Goal: Task Accomplishment & Management: Manage account settings

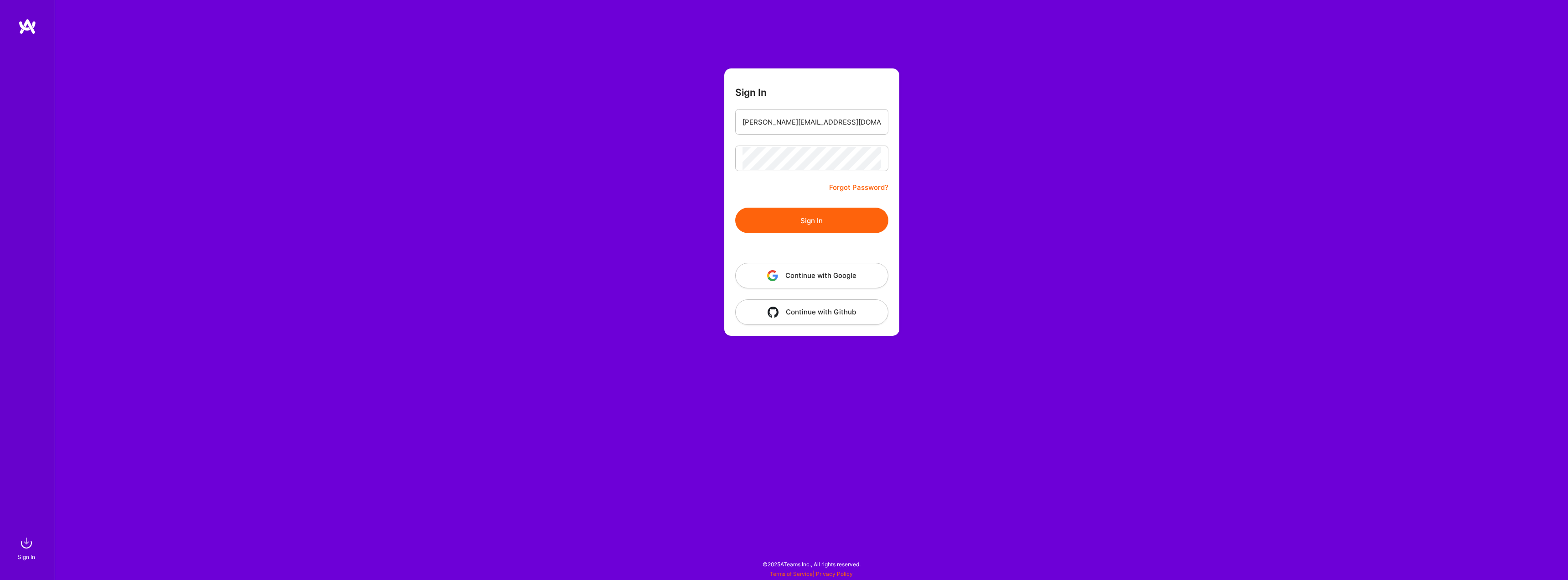
click at [821, 226] on button "Sign In" at bounding box center [811, 219] width 153 height 25
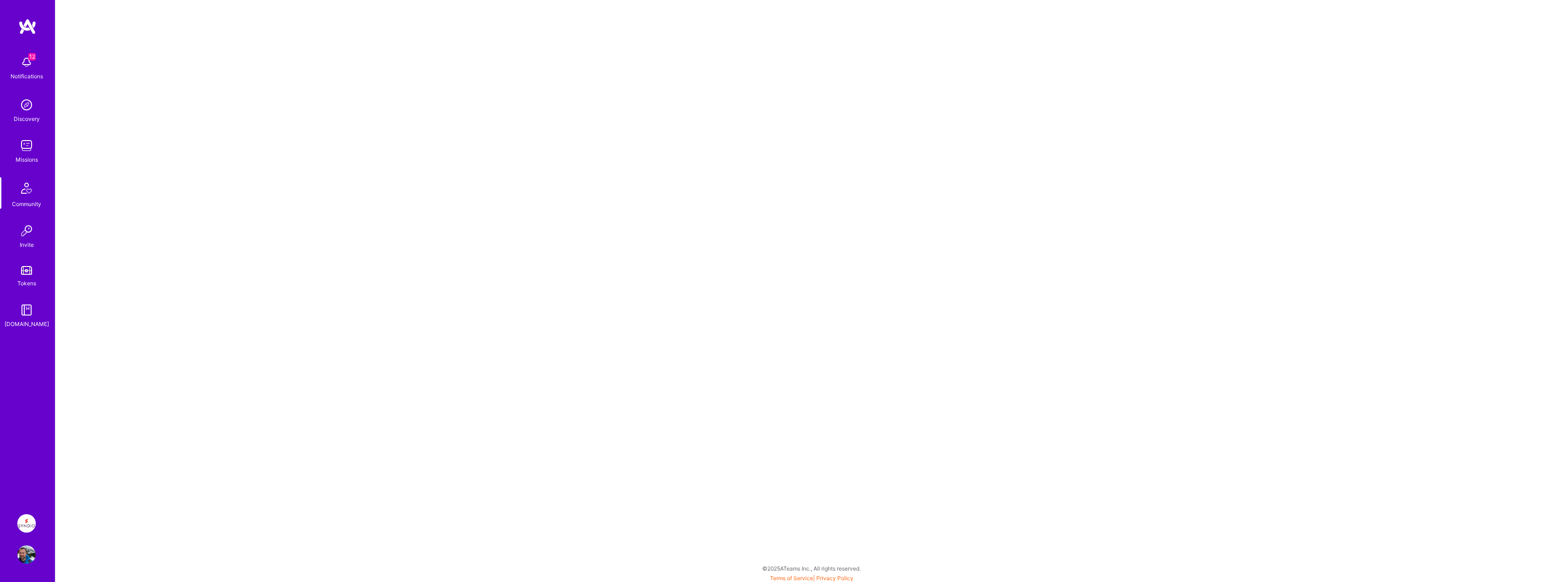
click at [27, 553] on img at bounding box center [26, 554] width 18 height 18
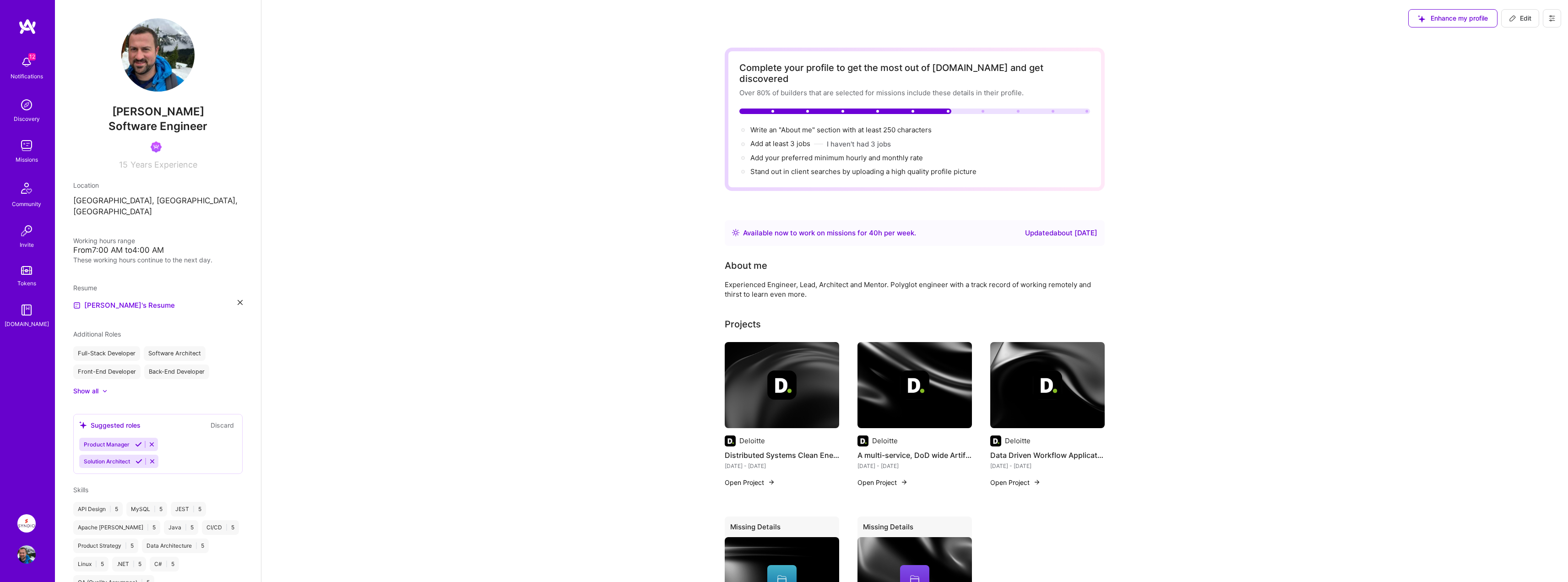
click at [28, 520] on img at bounding box center [26, 523] width 18 height 18
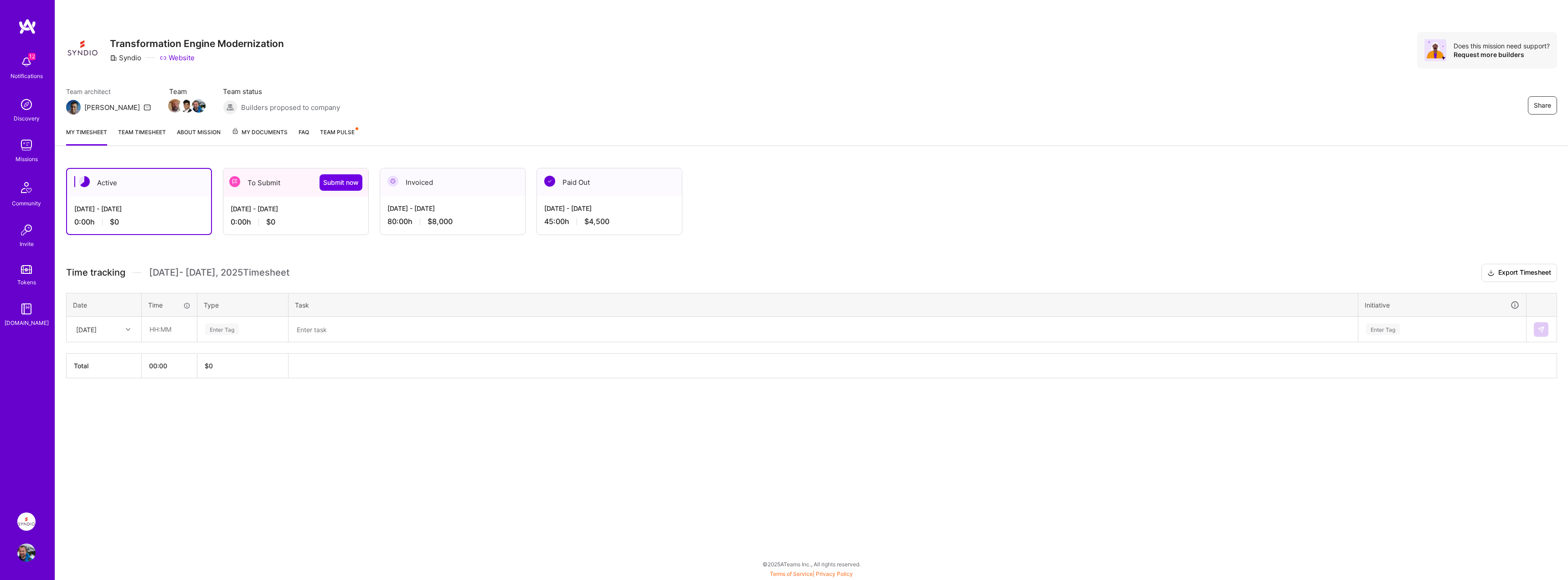
click at [427, 207] on div "[DATE] - [DATE]" at bounding box center [452, 208] width 130 height 9
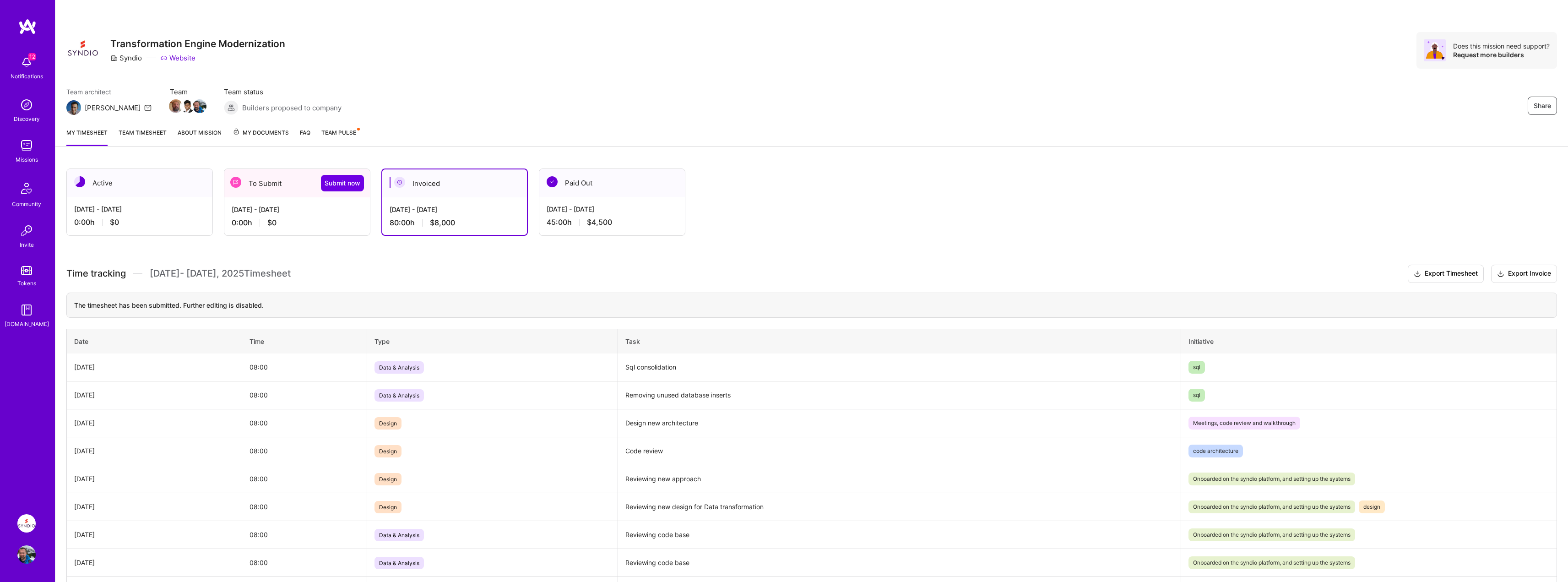
click at [598, 194] on div "Paid Out" at bounding box center [612, 183] width 146 height 28
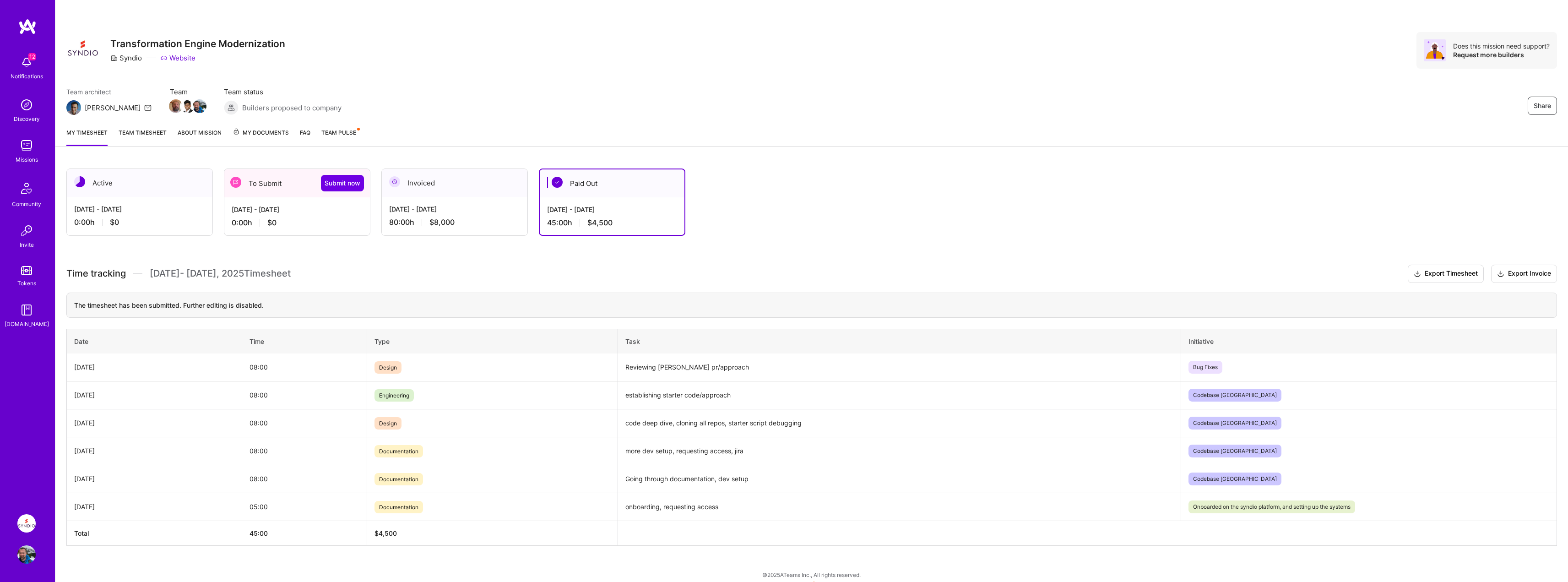
click at [267, 133] on span "My Documents" at bounding box center [261, 133] width 56 height 10
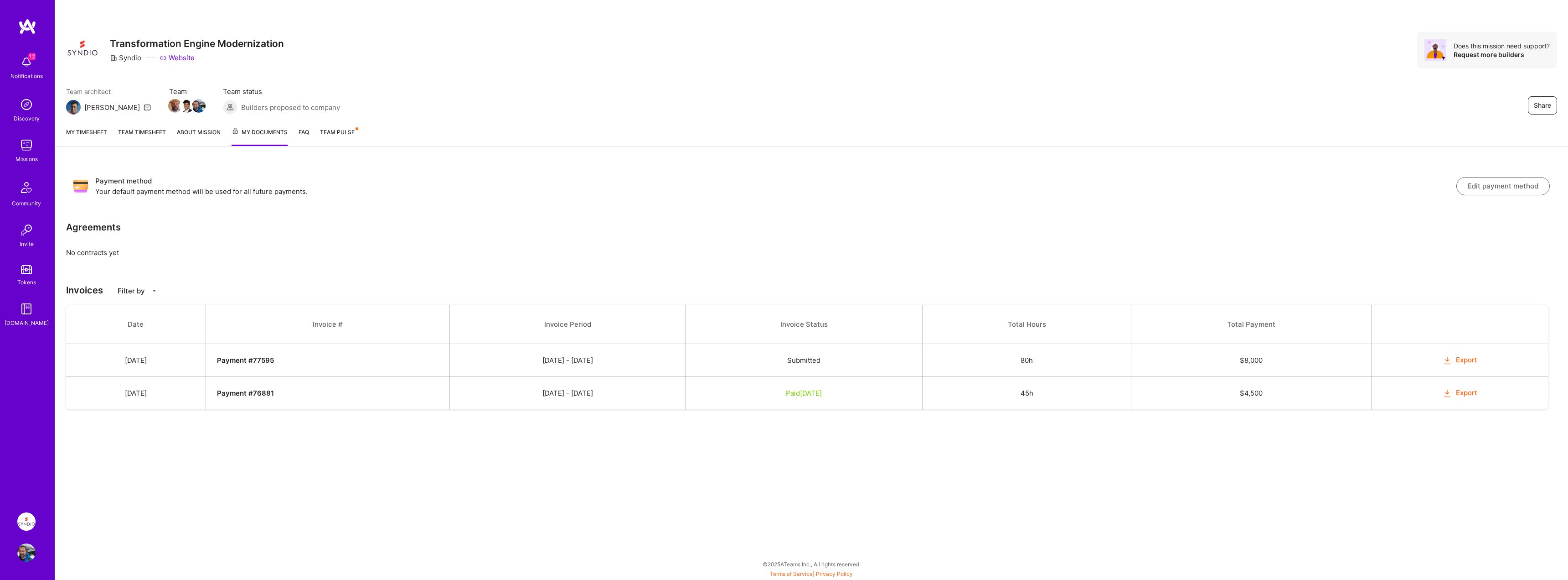
click at [24, 552] on img at bounding box center [26, 552] width 18 height 18
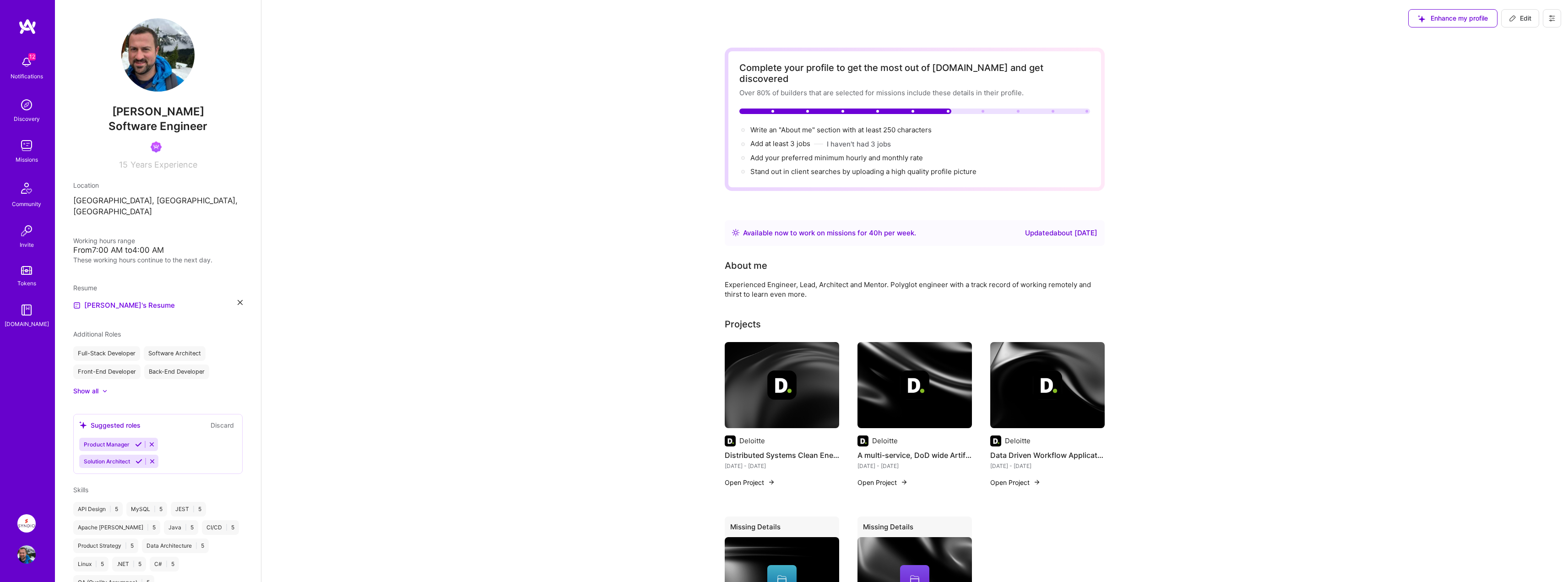
click at [33, 21] on img at bounding box center [27, 26] width 18 height 17
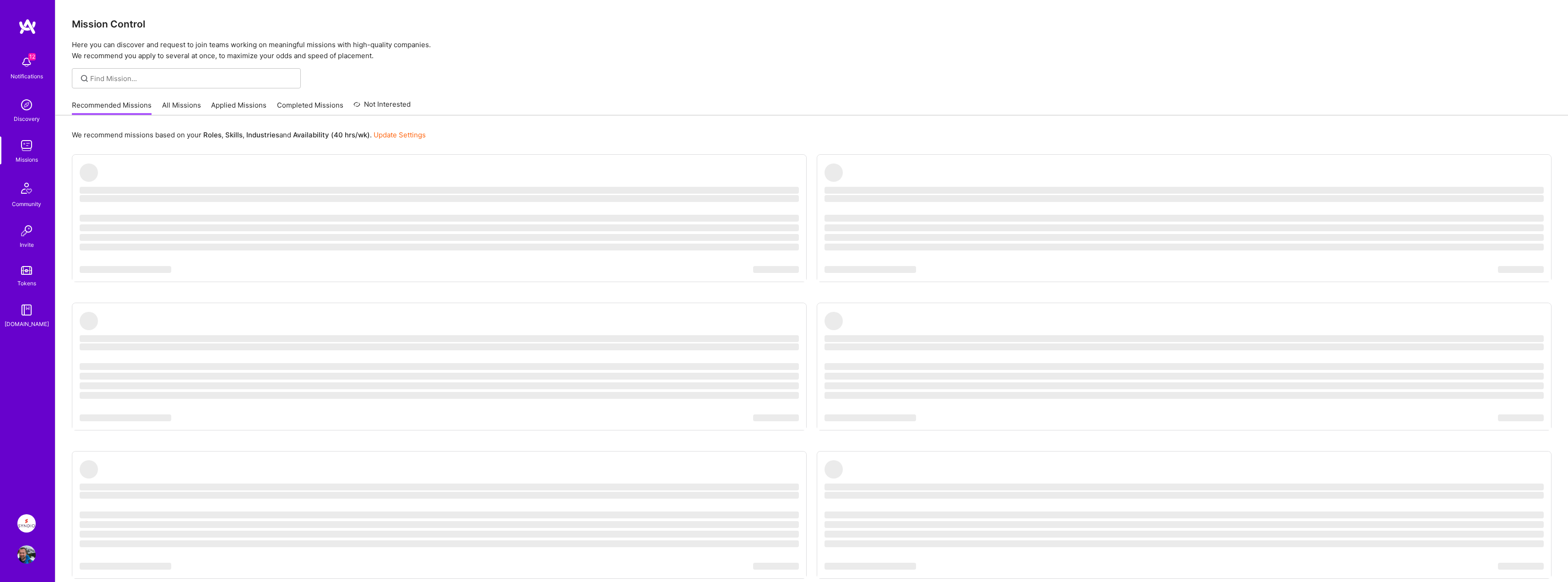
click at [27, 557] on img at bounding box center [26, 554] width 18 height 18
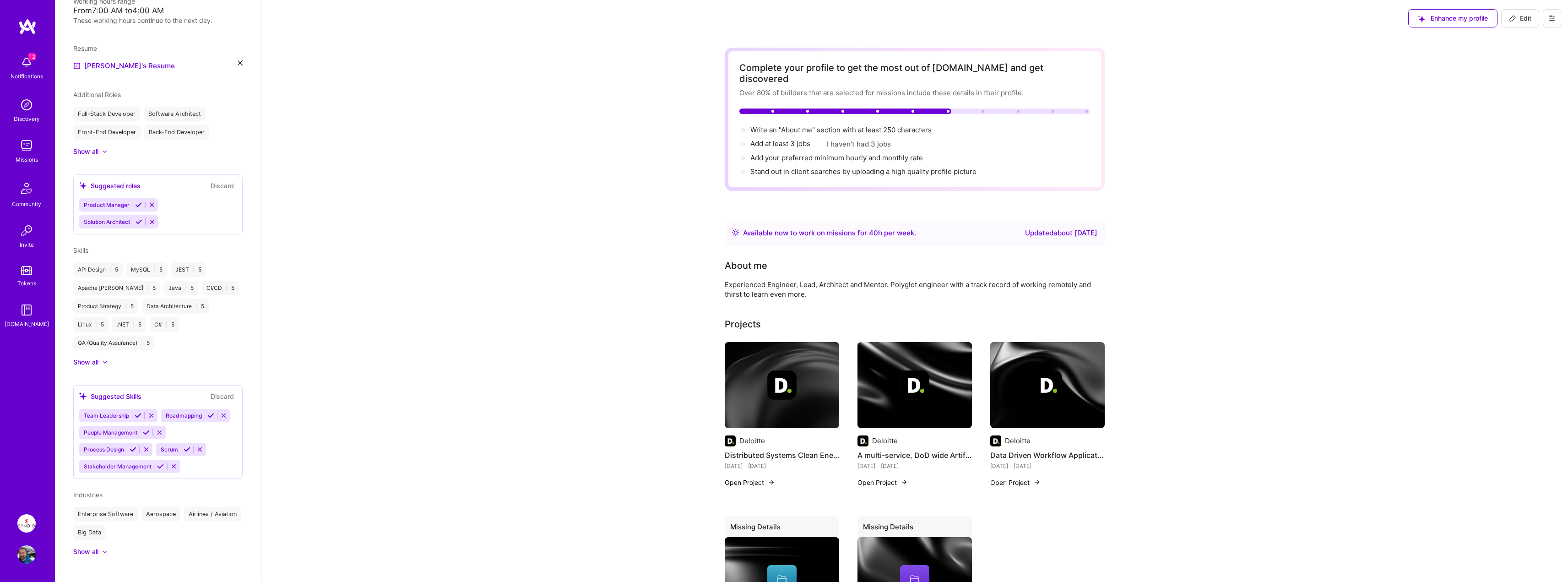
click at [1553, 22] on button at bounding box center [1551, 18] width 18 height 18
click at [1540, 59] on button "Payment method" at bounding box center [1526, 62] width 69 height 23
